Goal: Task Accomplishment & Management: Use online tool/utility

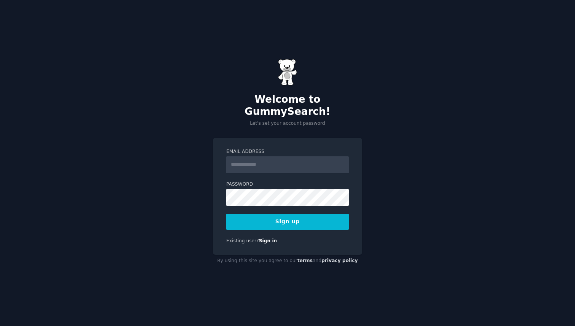
click at [258, 158] on input "Email Address" at bounding box center [287, 164] width 123 height 17
type input "**********"
click at [222, 201] on div "**********" at bounding box center [287, 197] width 149 height 118
click at [319, 221] on button "Sign up" at bounding box center [287, 222] width 123 height 16
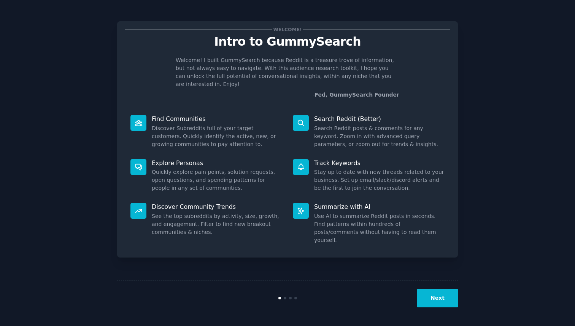
click at [442, 298] on button "Next" at bounding box center [437, 298] width 41 height 19
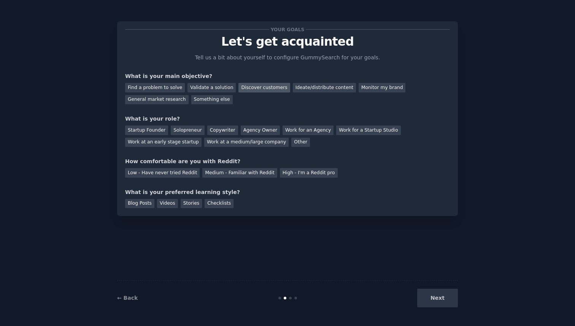
click at [275, 88] on div "Discover customers" at bounding box center [264, 88] width 51 height 10
click at [148, 132] on div "Startup Founder" at bounding box center [146, 131] width 43 height 10
click at [188, 174] on div "Low - Have never tried Reddit" at bounding box center [162, 173] width 75 height 10
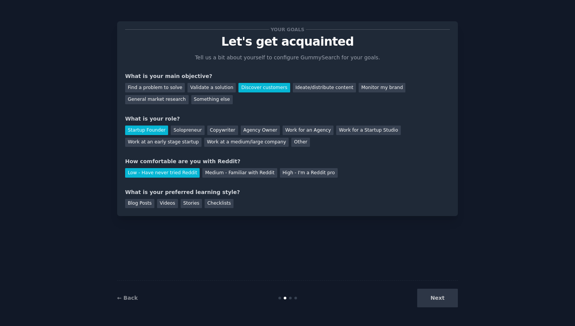
click at [432, 298] on div "Next" at bounding box center [401, 298] width 114 height 19
click at [444, 302] on div "Next" at bounding box center [401, 298] width 114 height 19
click at [439, 296] on div "Next" at bounding box center [401, 298] width 114 height 19
click at [427, 289] on div "Next" at bounding box center [401, 298] width 114 height 19
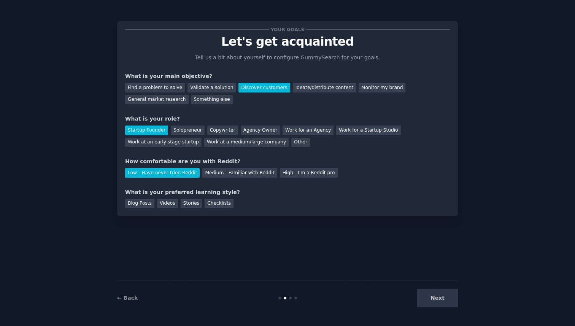
click at [430, 297] on div "Next" at bounding box center [401, 298] width 114 height 19
click at [286, 298] on div at bounding box center [285, 298] width 3 height 3
click at [290, 298] on div at bounding box center [290, 298] width 3 height 3
click at [208, 199] on div "Checklists" at bounding box center [219, 204] width 29 height 10
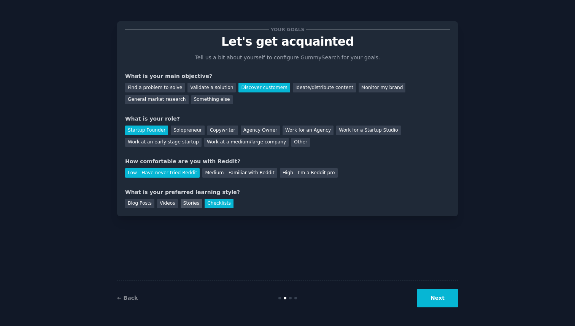
click at [189, 207] on div "Stories" at bounding box center [191, 204] width 21 height 10
click at [218, 204] on div "Checklists" at bounding box center [219, 204] width 29 height 10
click at [158, 205] on div "Videos" at bounding box center [167, 204] width 21 height 10
click at [438, 300] on button "Next" at bounding box center [437, 298] width 41 height 19
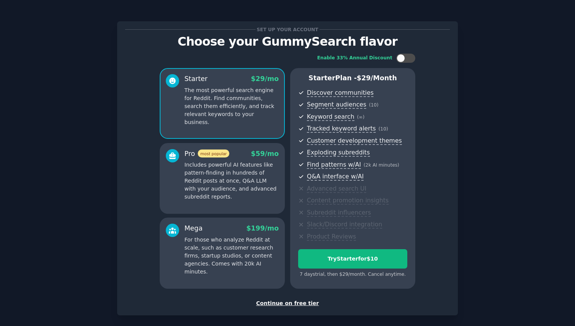
click at [281, 305] on div "Continue on free tier" at bounding box center [287, 303] width 325 height 8
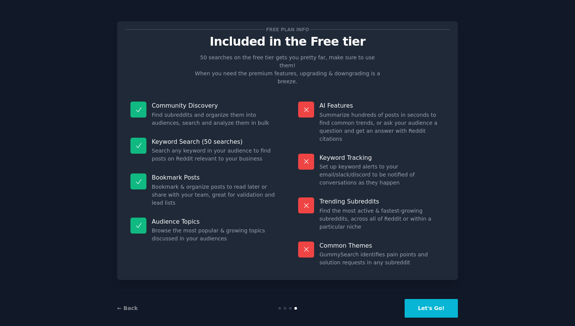
click at [432, 299] on button "Let's Go!" at bounding box center [431, 308] width 53 height 19
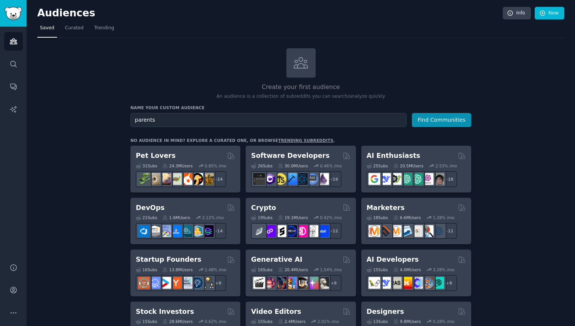
type input "parents"
click at [412, 113] on button "Find Communities" at bounding box center [441, 120] width 59 height 14
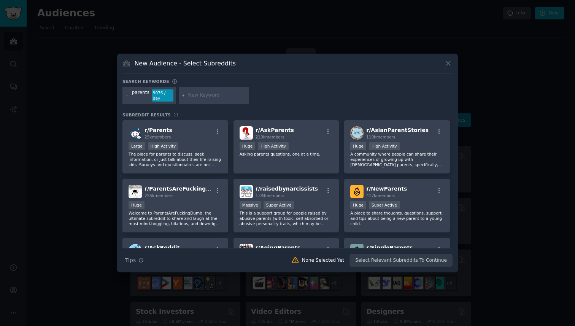
click at [210, 97] on input "text" at bounding box center [217, 95] width 58 height 7
type input "ai tools"
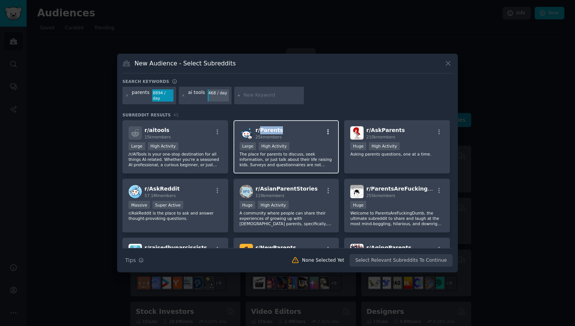
click at [330, 132] on icon "button" at bounding box center [328, 132] width 7 height 7
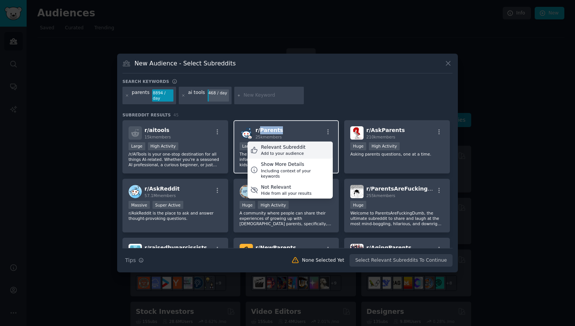
click at [307, 151] on div "Relevant Subreddit Add to your audience" at bounding box center [290, 151] width 85 height 18
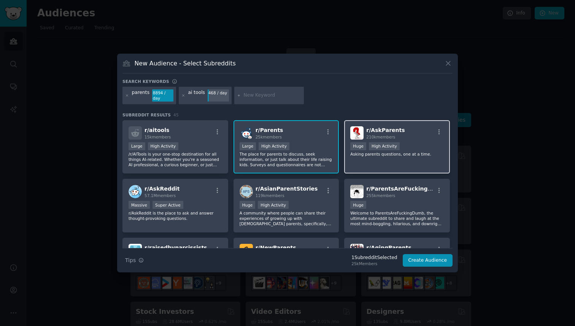
click at [374, 164] on div "r/ AskParents 210k members 100,000 - 1,000,000 members Huge High Activity Askin…" at bounding box center [397, 147] width 106 height 54
click at [247, 96] on input "text" at bounding box center [272, 95] width 58 height 7
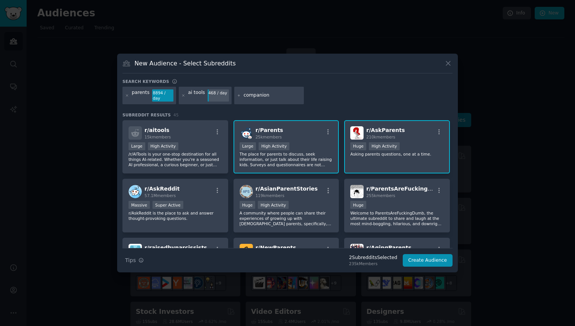
type input "companions"
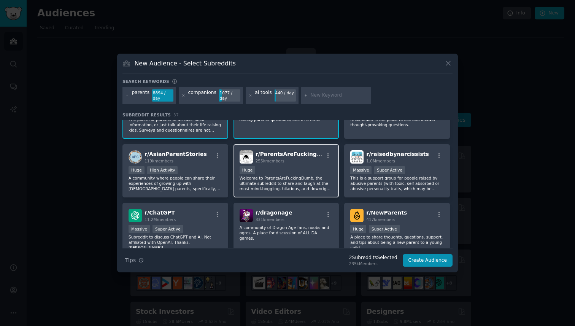
scroll to position [96, 0]
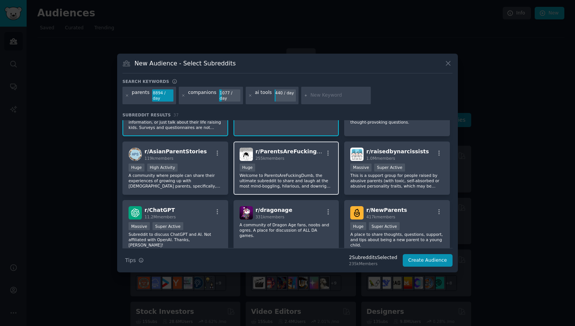
click at [288, 151] on span "r/ ParentsAreFuckingDumb" at bounding box center [295, 151] width 79 height 6
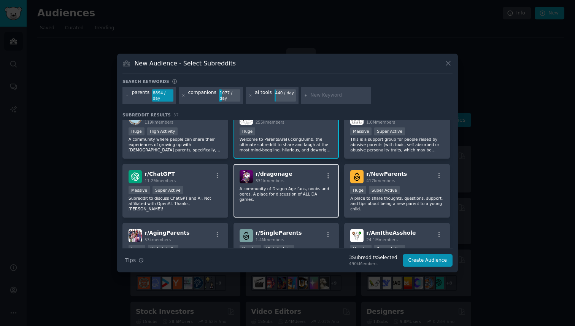
scroll to position [140, 0]
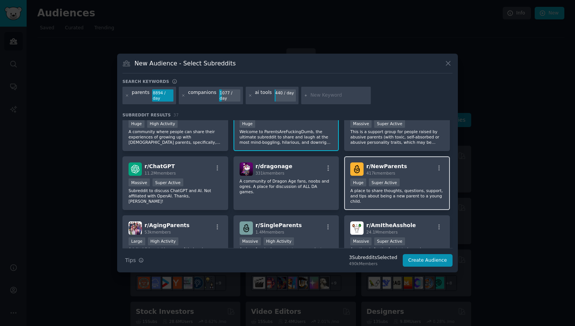
click at [391, 168] on span "r/ NewParents" at bounding box center [386, 166] width 41 height 6
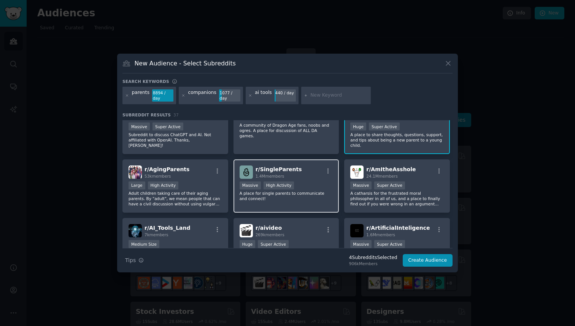
scroll to position [196, 0]
click at [307, 206] on div "r/ SingleParents 1.4M members Massive High Activity A place for single parents …" at bounding box center [287, 186] width 106 height 54
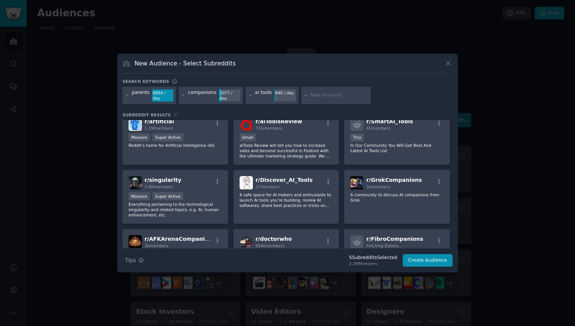
scroll to position [367, 0]
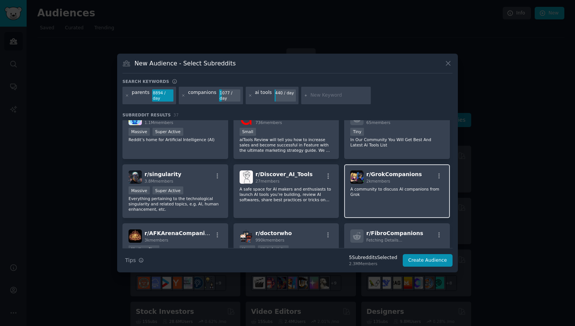
click at [357, 194] on p "A community to discuss AI companions from Grok" at bounding box center [397, 191] width 94 height 11
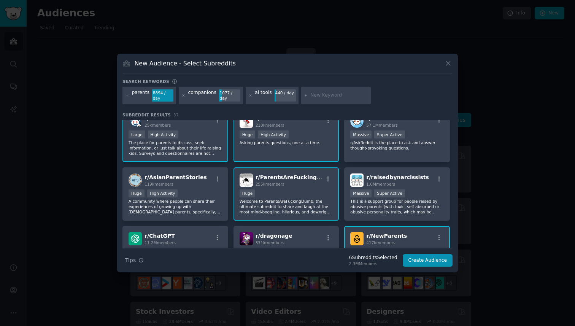
scroll to position [0, 0]
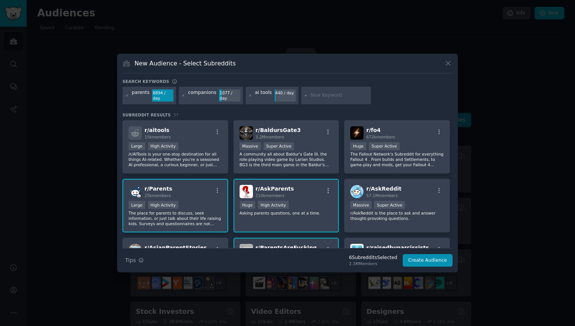
click at [328, 98] on input "text" at bounding box center [339, 95] width 58 height 7
type input "kids"
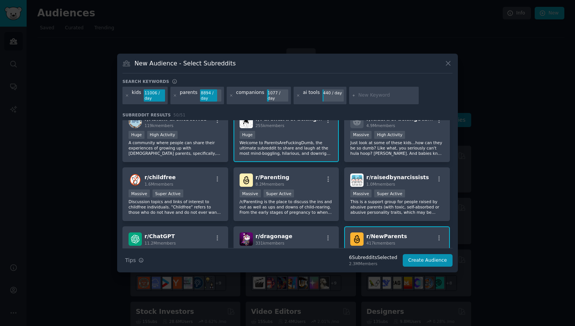
scroll to position [129, 0]
click at [296, 178] on div "r/ Parenting 8.2M members" at bounding box center [287, 179] width 94 height 13
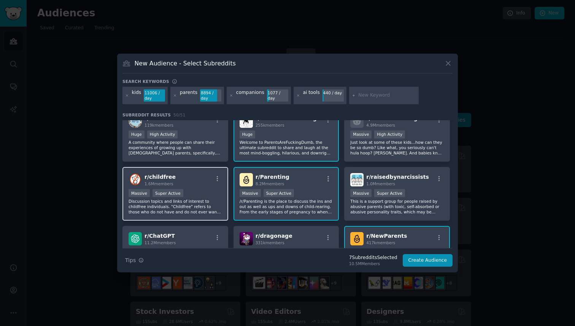
click at [203, 185] on div "r/ childfree 1.6M members" at bounding box center [176, 179] width 94 height 13
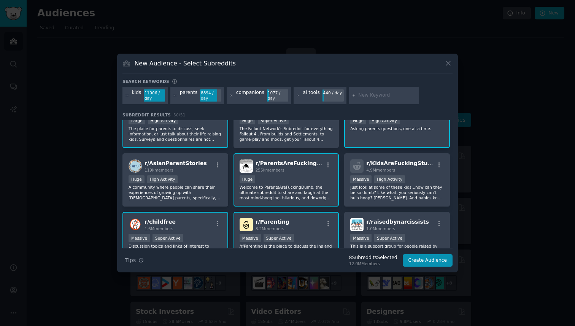
scroll to position [81, 0]
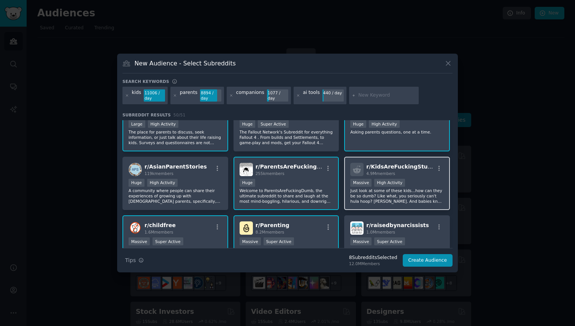
click at [380, 199] on p "Just look at some of these kids...how can they be so dumb? Like what, you serio…" at bounding box center [397, 196] width 94 height 16
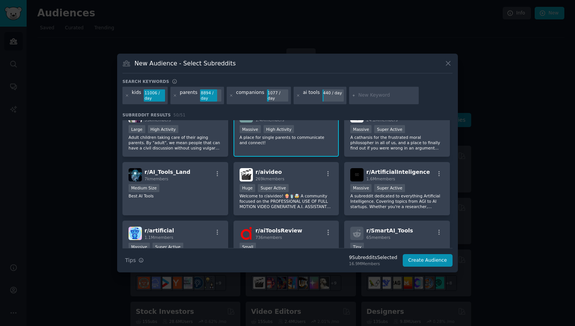
scroll to position [313, 0]
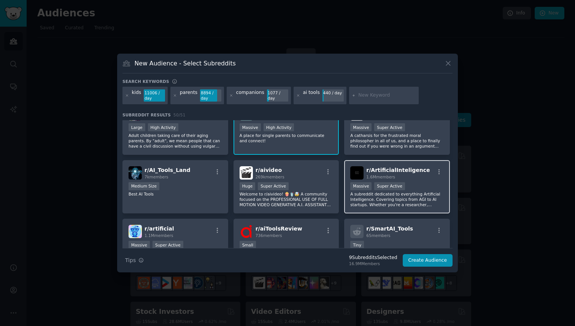
click at [380, 197] on p "A subreddit dedicated to everything Artificial Intelligence. Covering topics fr…" at bounding box center [397, 199] width 94 height 16
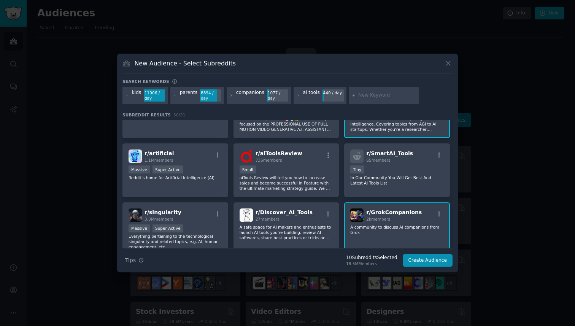
scroll to position [395, 0]
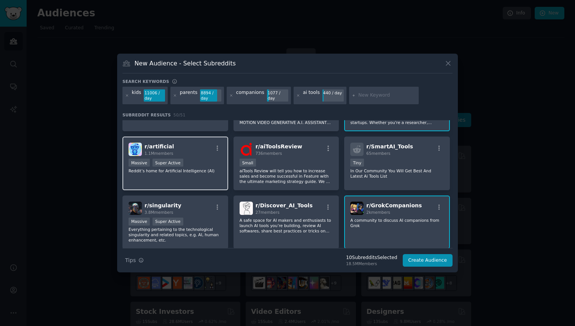
click at [218, 167] on div "Massive Super Active" at bounding box center [176, 164] width 94 height 10
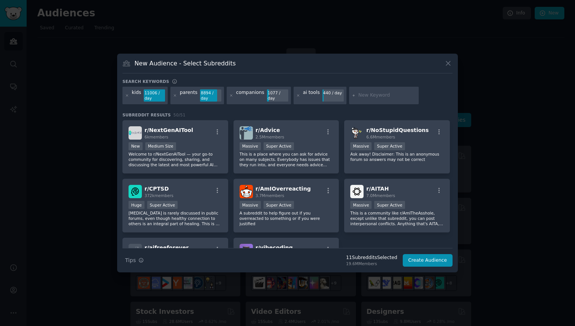
scroll to position [871, 0]
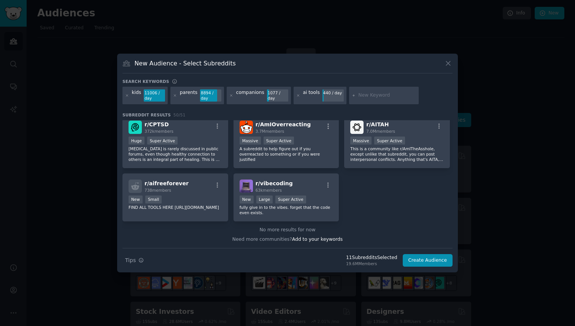
click at [358, 98] on input "text" at bounding box center [387, 95] width 58 height 7
type input "child"
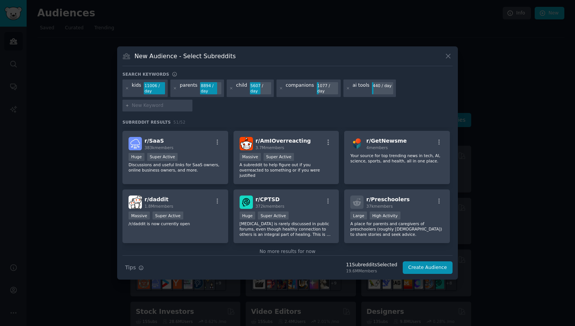
scroll to position [871, 0]
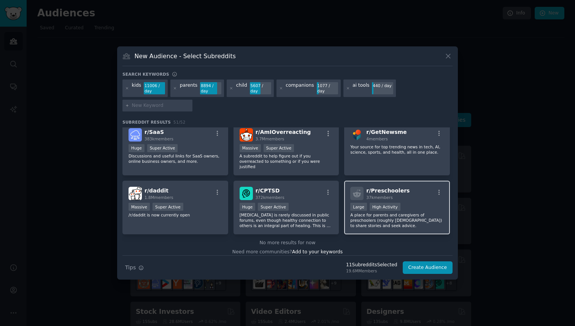
click at [412, 196] on div "r/ Preschoolers 37k members >= 80th percentile for submissions / day Large High…" at bounding box center [397, 208] width 106 height 54
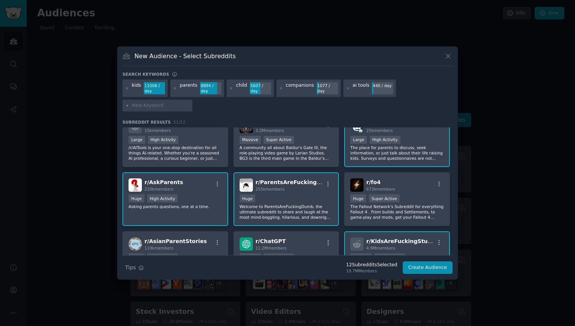
scroll to position [0, 0]
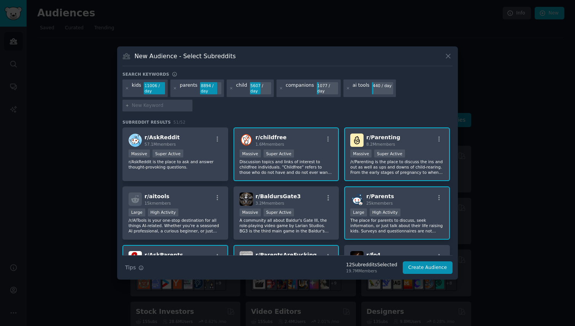
click at [155, 104] on input "text" at bounding box center [161, 105] width 58 height 7
type input "emotional intelligence"
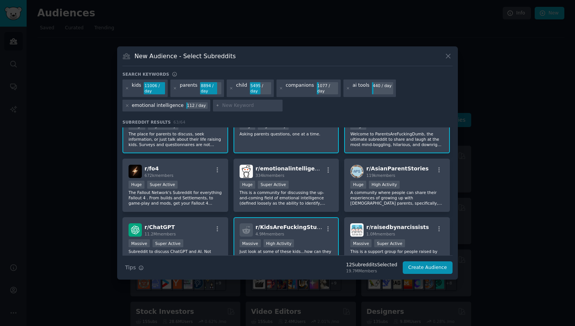
scroll to position [155, 0]
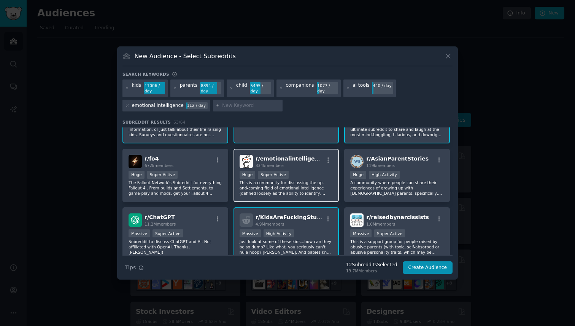
click at [265, 191] on p "This is a community for discussing the up-and-coming field of emotional intelli…" at bounding box center [287, 188] width 94 height 16
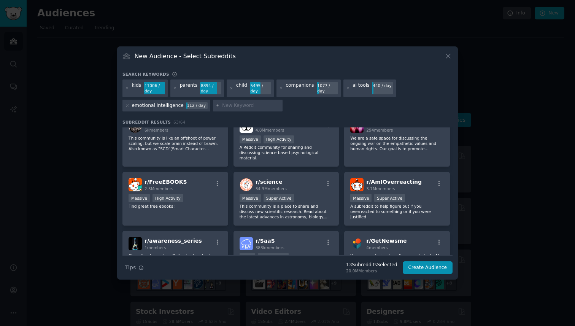
scroll to position [935, 0]
click at [382, 186] on span "3.7M members" at bounding box center [380, 188] width 29 height 5
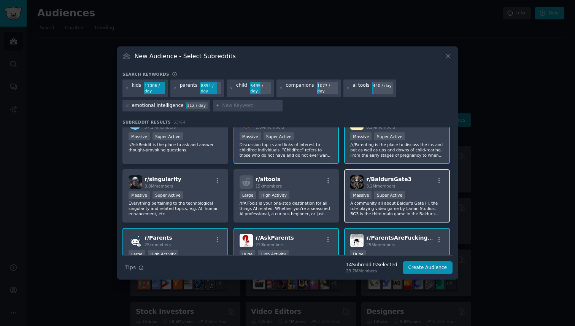
scroll to position [18, 0]
click at [428, 271] on button "Create Audience" at bounding box center [428, 267] width 50 height 13
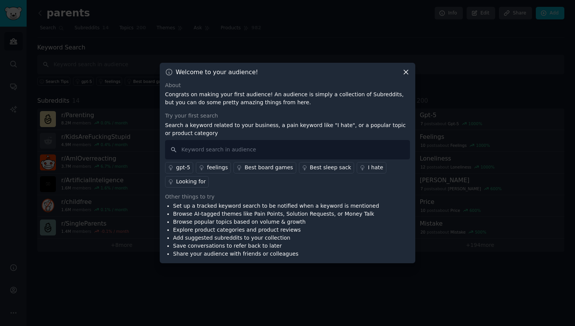
click at [182, 116] on div "Try your first search" at bounding box center [287, 116] width 245 height 8
click at [201, 153] on input "text" at bounding box center [287, 149] width 245 height 19
type input "tantrum"
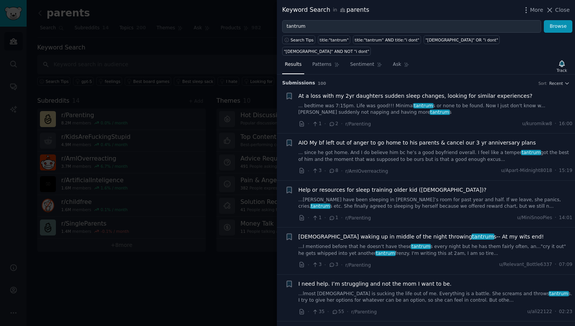
click at [356, 92] on span "At a loss with my 2yr daughters sudden sleep changes, looking for similar exper…" at bounding box center [416, 96] width 234 height 8
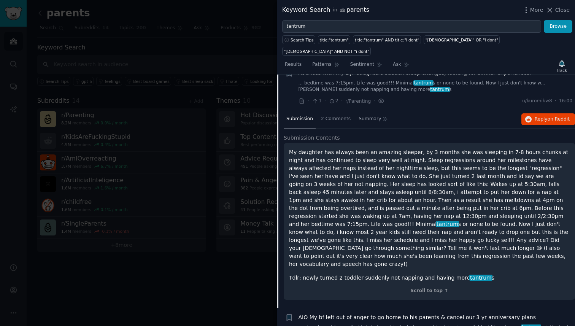
scroll to position [27, 0]
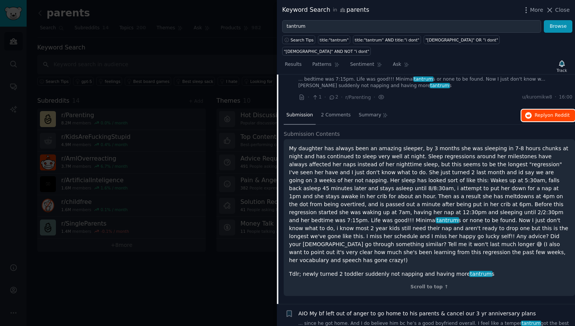
click at [536, 110] on button "Reply on Reddit" at bounding box center [549, 116] width 54 height 12
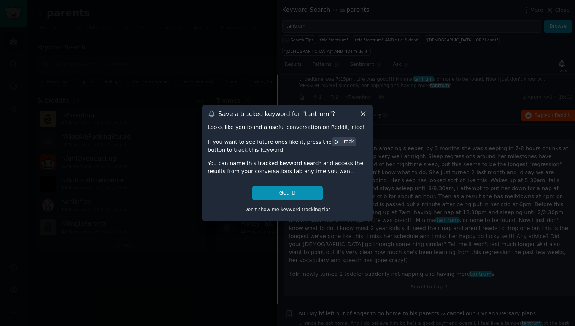
click at [219, 68] on div at bounding box center [287, 163] width 575 height 326
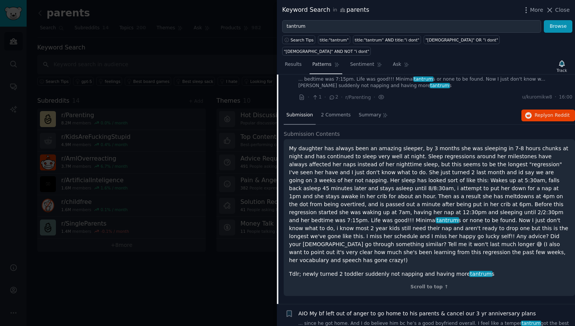
click at [334, 62] on icon at bounding box center [336, 64] width 5 height 5
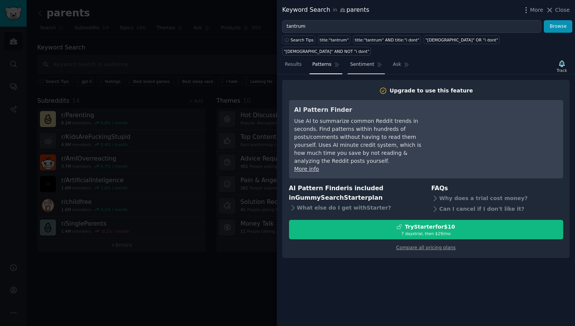
click at [360, 61] on span "Sentiment" at bounding box center [362, 64] width 24 height 7
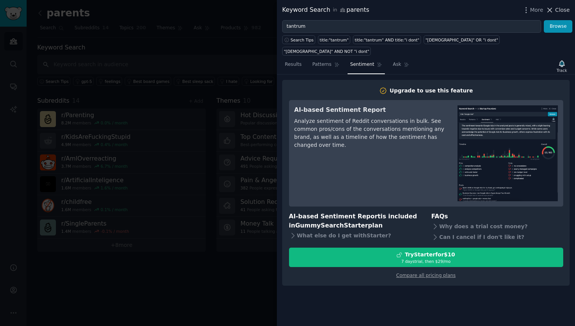
click at [555, 11] on button "Close" at bounding box center [558, 10] width 24 height 8
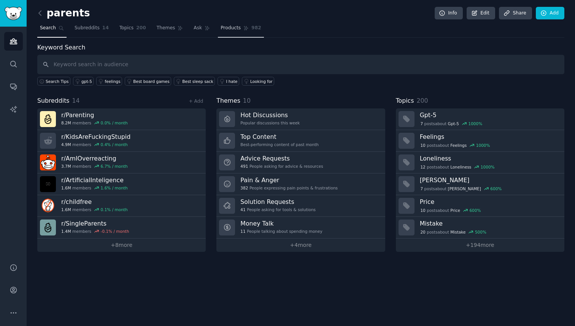
click at [228, 27] on span "Products" at bounding box center [231, 28] width 20 height 7
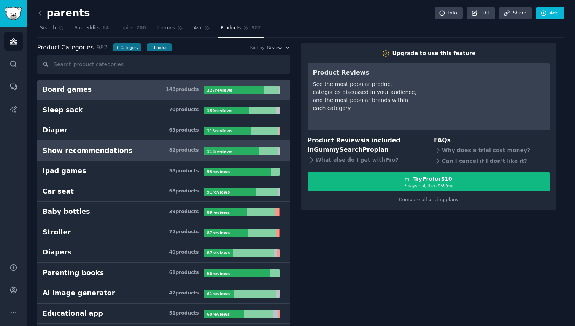
click at [91, 151] on div "Show recommendations" at bounding box center [88, 151] width 90 height 10
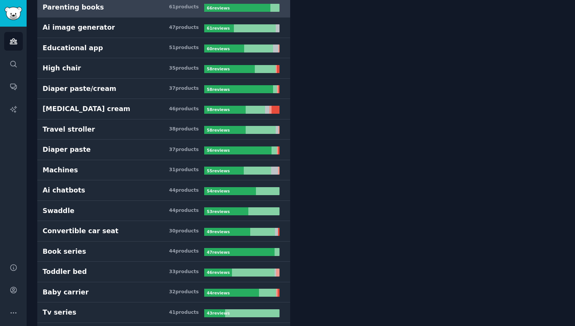
scroll to position [266, 0]
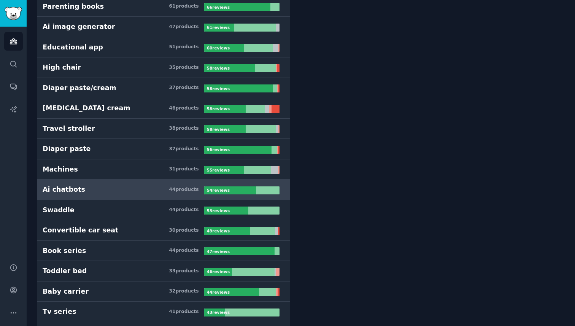
click at [63, 189] on div "Ai chatbots" at bounding box center [64, 190] width 43 height 10
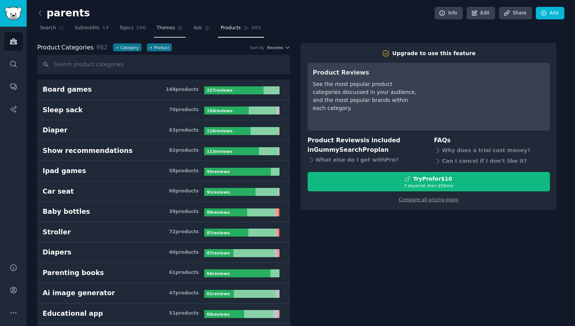
click at [159, 26] on span "Themes" at bounding box center [166, 28] width 19 height 7
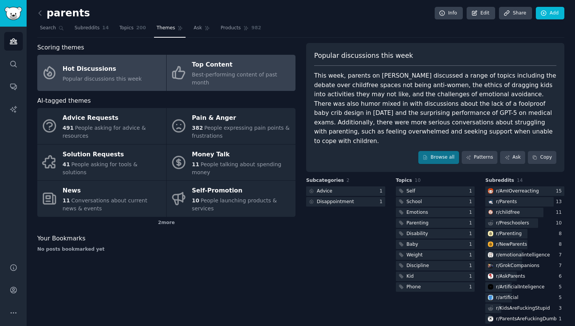
click at [236, 75] on span "Best-performing content of past month" at bounding box center [234, 79] width 85 height 14
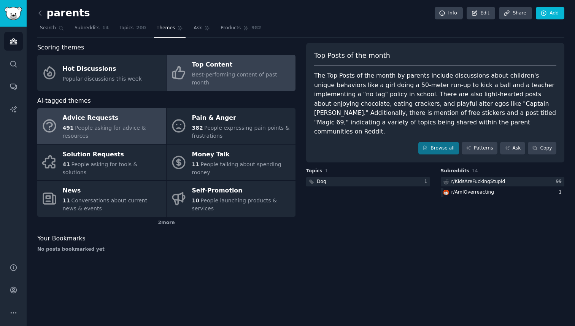
click at [103, 125] on span "People asking for advice & resources" at bounding box center [104, 132] width 83 height 14
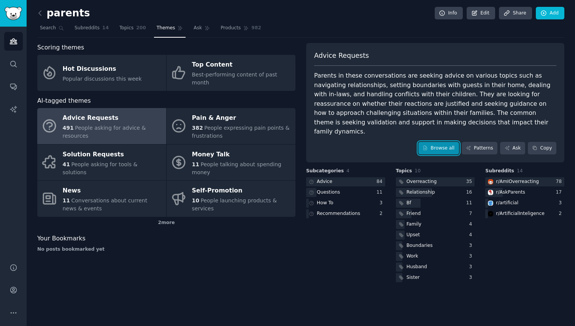
click at [441, 142] on link "Browse all" at bounding box center [439, 148] width 41 height 13
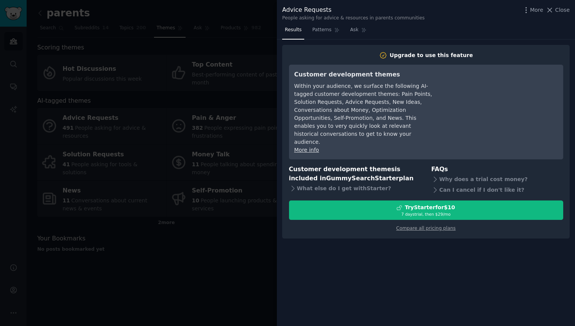
click at [221, 165] on div at bounding box center [287, 163] width 575 height 326
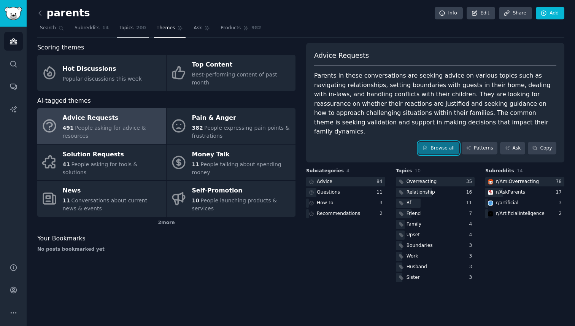
click at [130, 27] on span "Topics" at bounding box center [126, 28] width 14 height 7
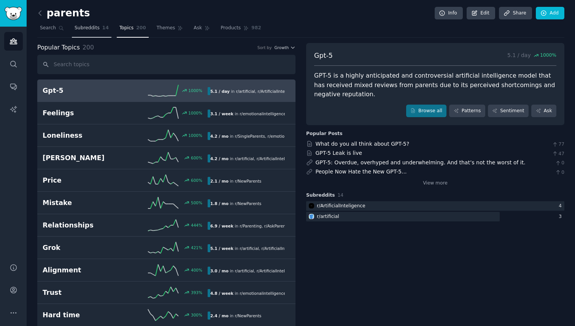
click at [92, 27] on span "Subreddits" at bounding box center [87, 28] width 25 height 7
